Goal: Information Seeking & Learning: Check status

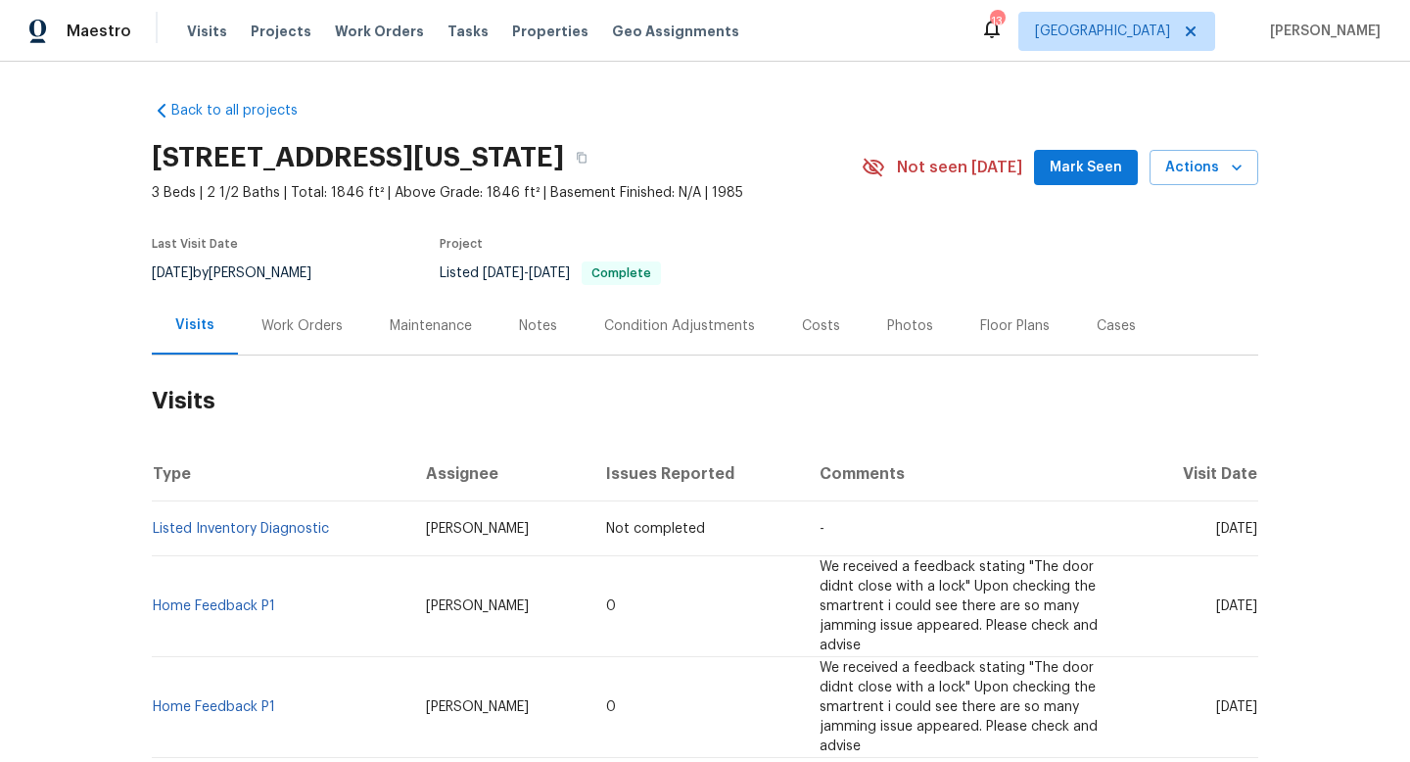
click at [317, 328] on div "Work Orders" at bounding box center [301, 326] width 81 height 20
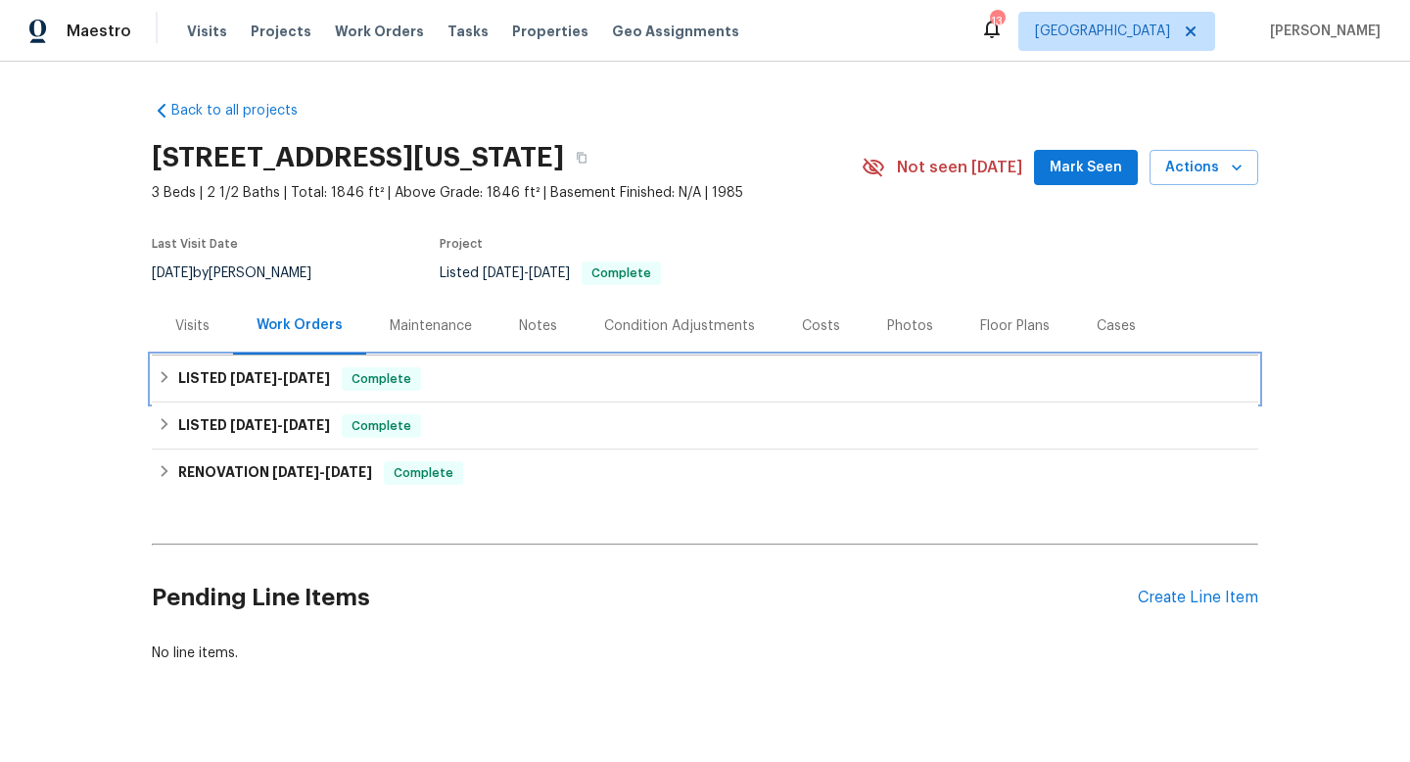
click at [307, 371] on span "[DATE]" at bounding box center [306, 378] width 47 height 14
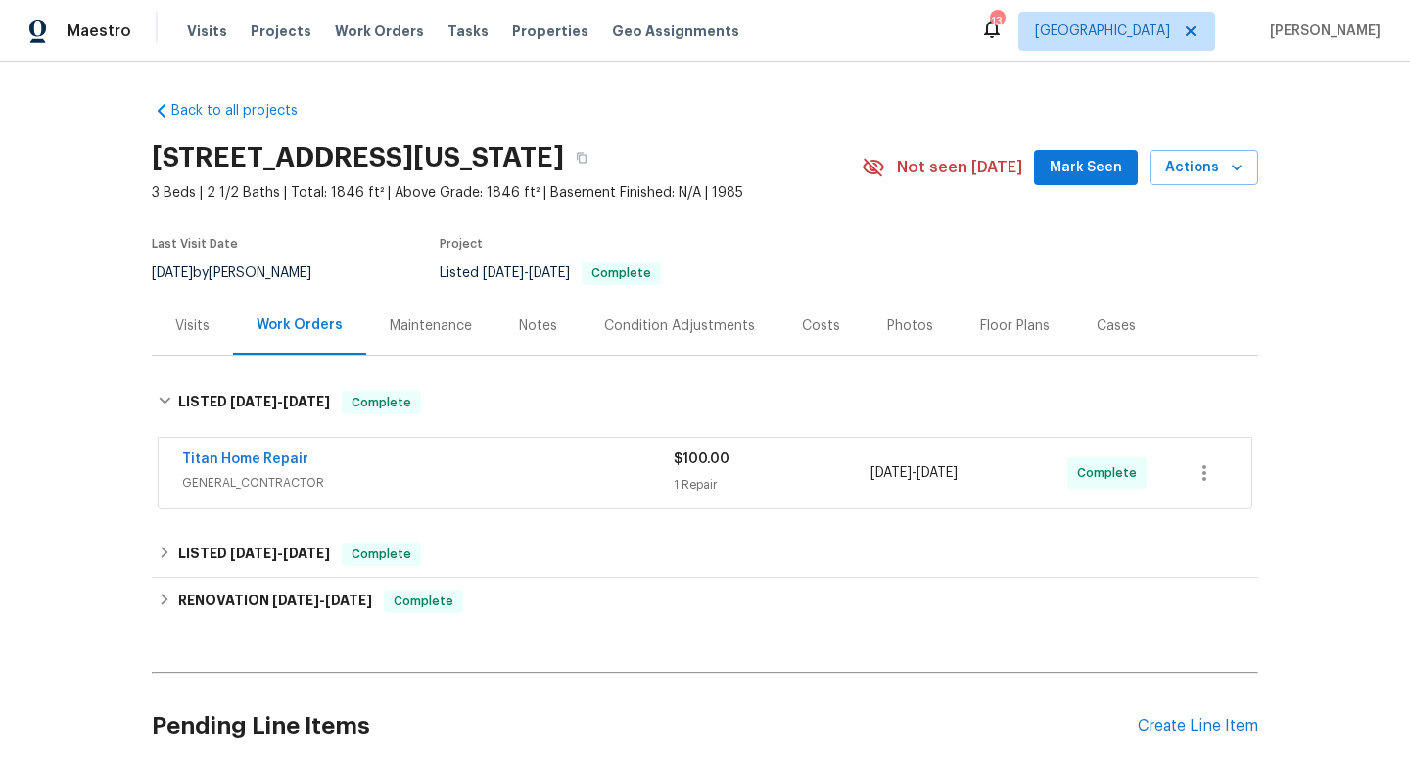
click at [526, 453] on div "Titan Home Repair" at bounding box center [428, 461] width 492 height 24
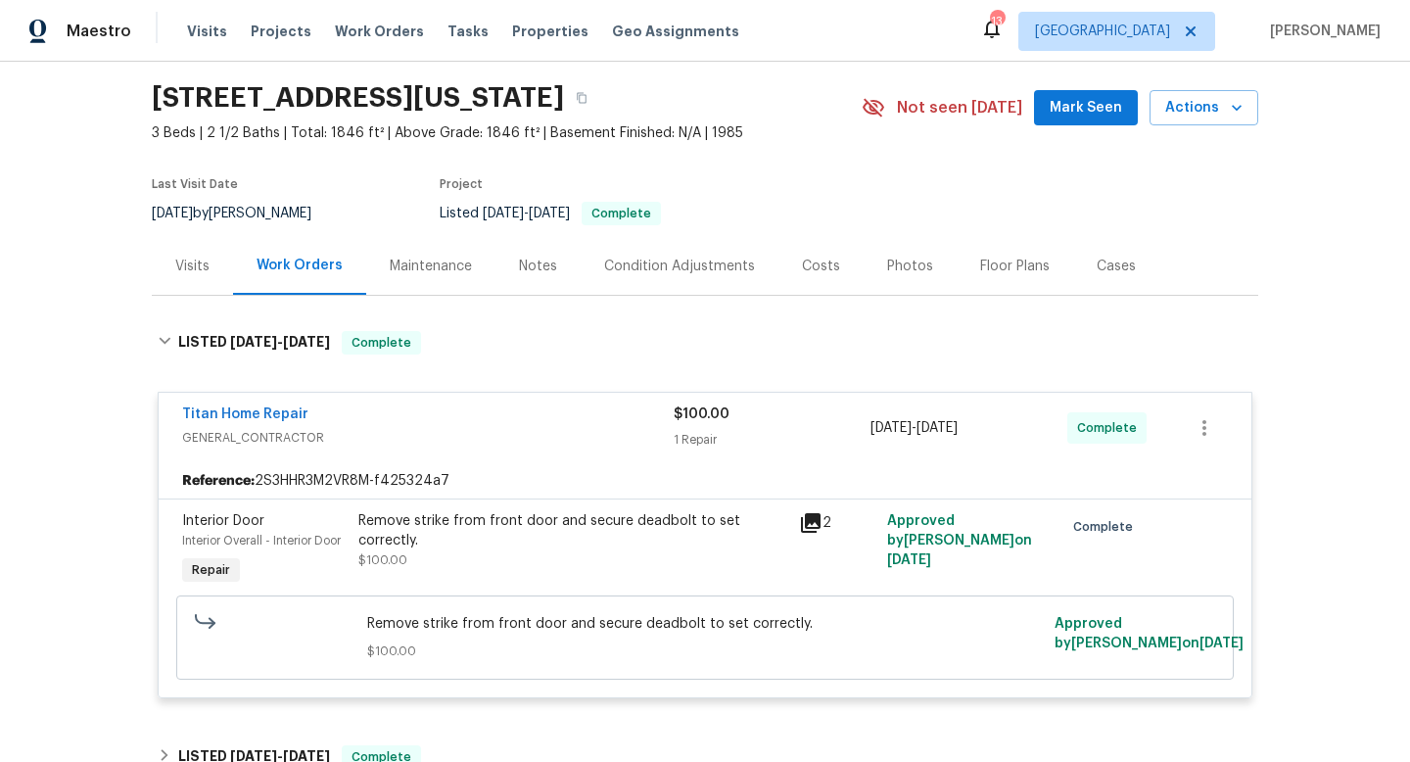
scroll to position [70, 0]
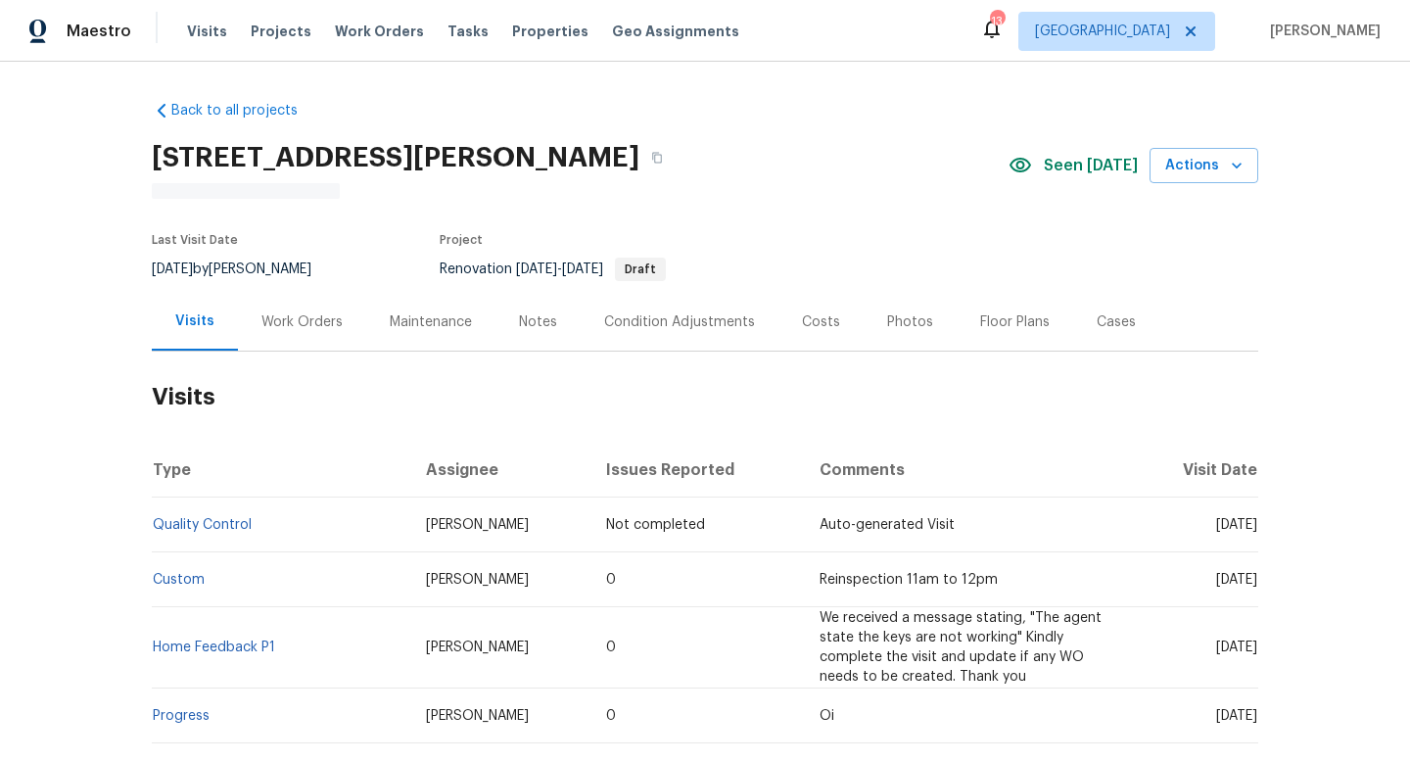
click at [1109, 319] on div "Cases" at bounding box center [1116, 322] width 39 height 20
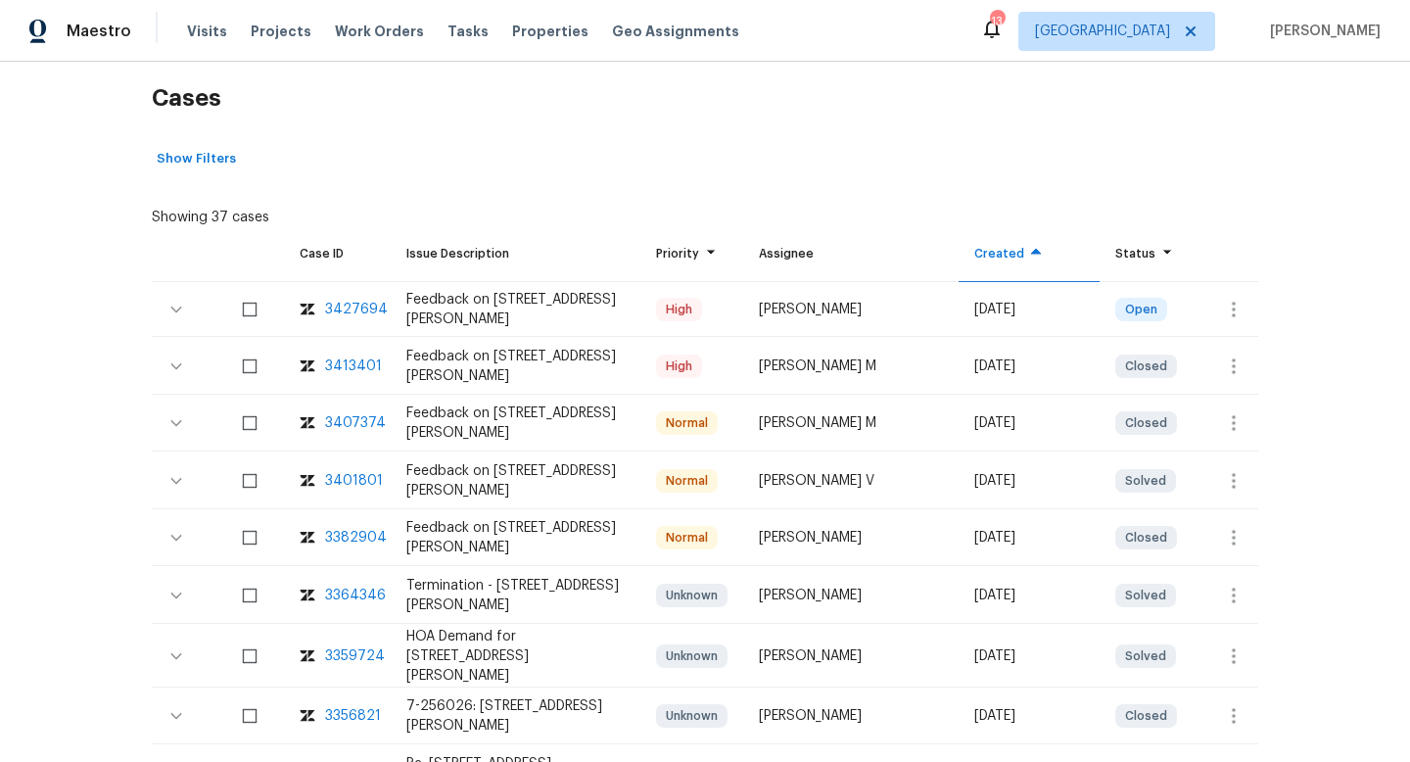
scroll to position [303, 0]
click at [354, 367] on div "3413401" at bounding box center [353, 366] width 57 height 20
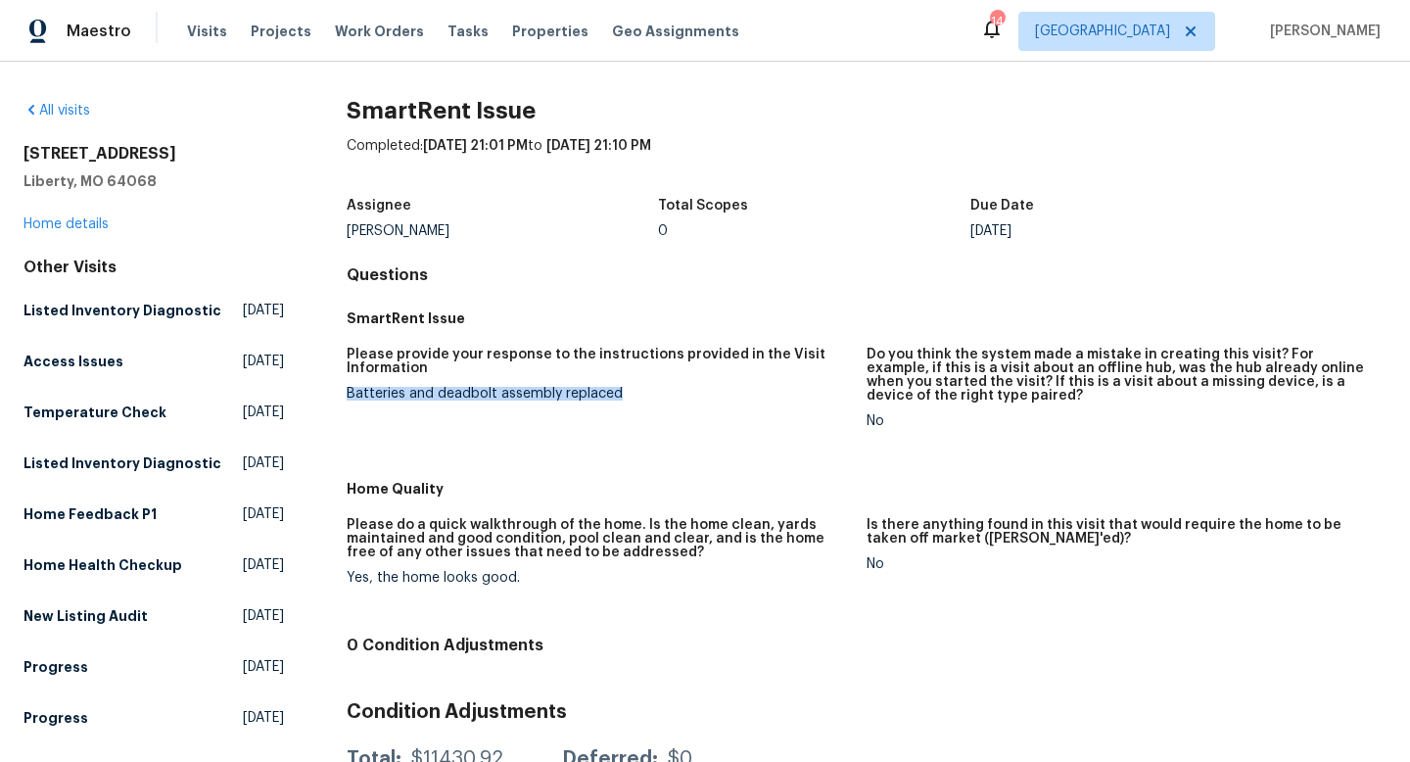
drag, startPoint x: 632, startPoint y: 391, endPoint x: 343, endPoint y: 393, distance: 288.9
click at [342, 393] on div "All visits 17 Main Ct Liberty, MO 64068 Home details Other Visits Listed Invent…" at bounding box center [705, 534] width 1363 height 866
copy div "Batteries and deadbolt assembly replaced"
